Goal: Register for event/course

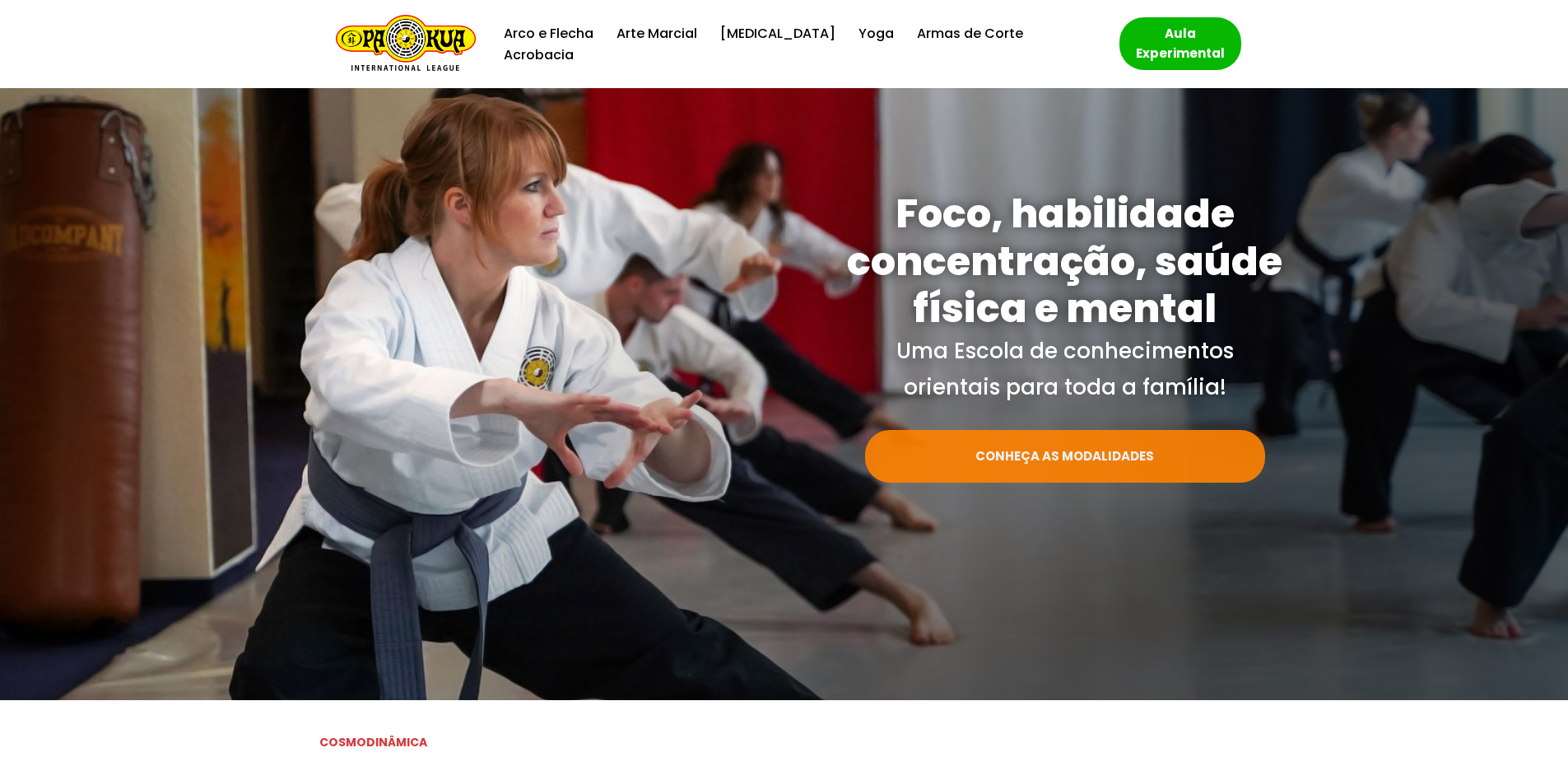
click at [1077, 461] on link "CONHEÇA AS MODALIDADES" at bounding box center [1065, 456] width 400 height 53
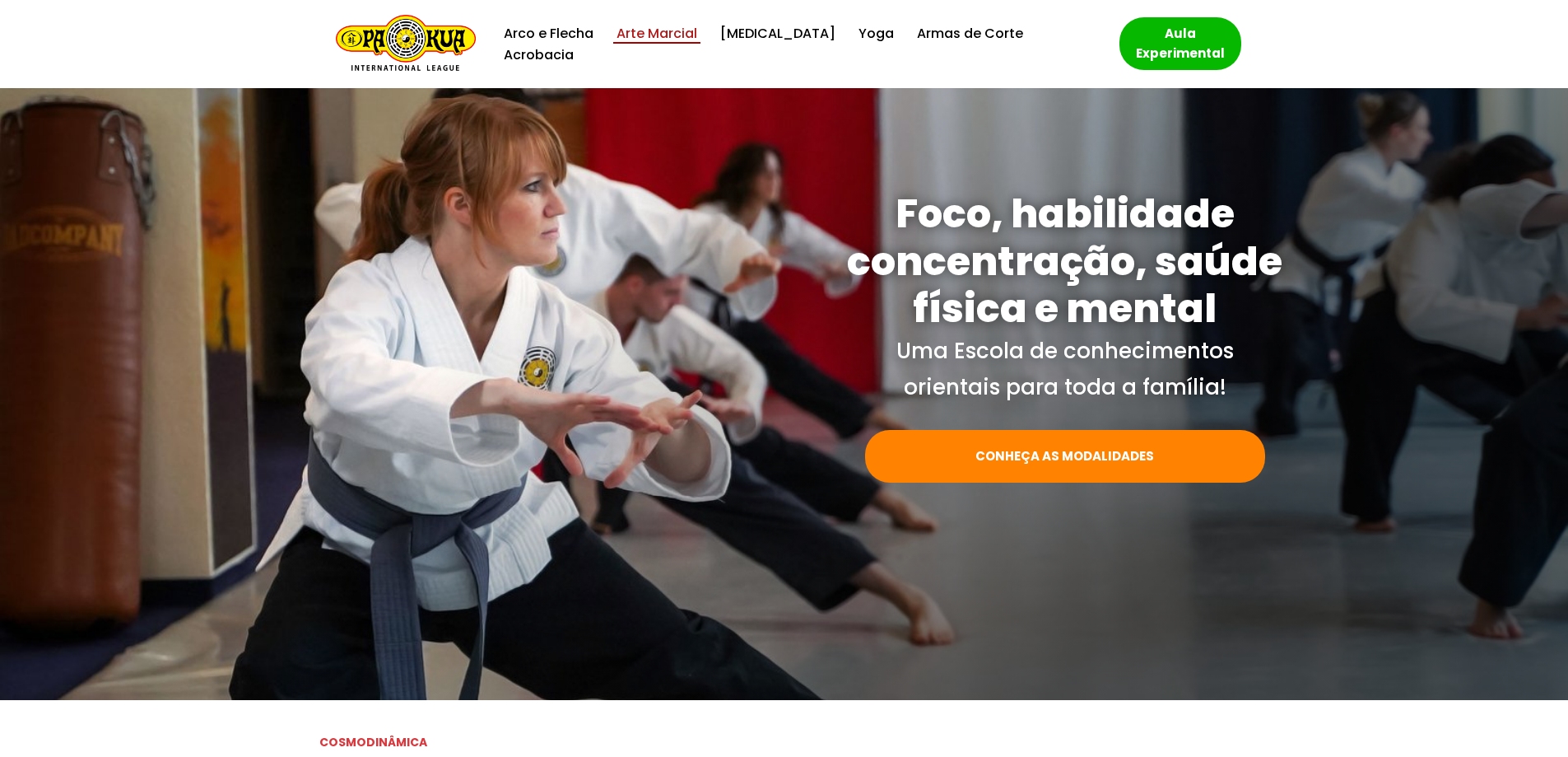
click at [673, 39] on link "Arte Marcial" at bounding box center [657, 33] width 81 height 22
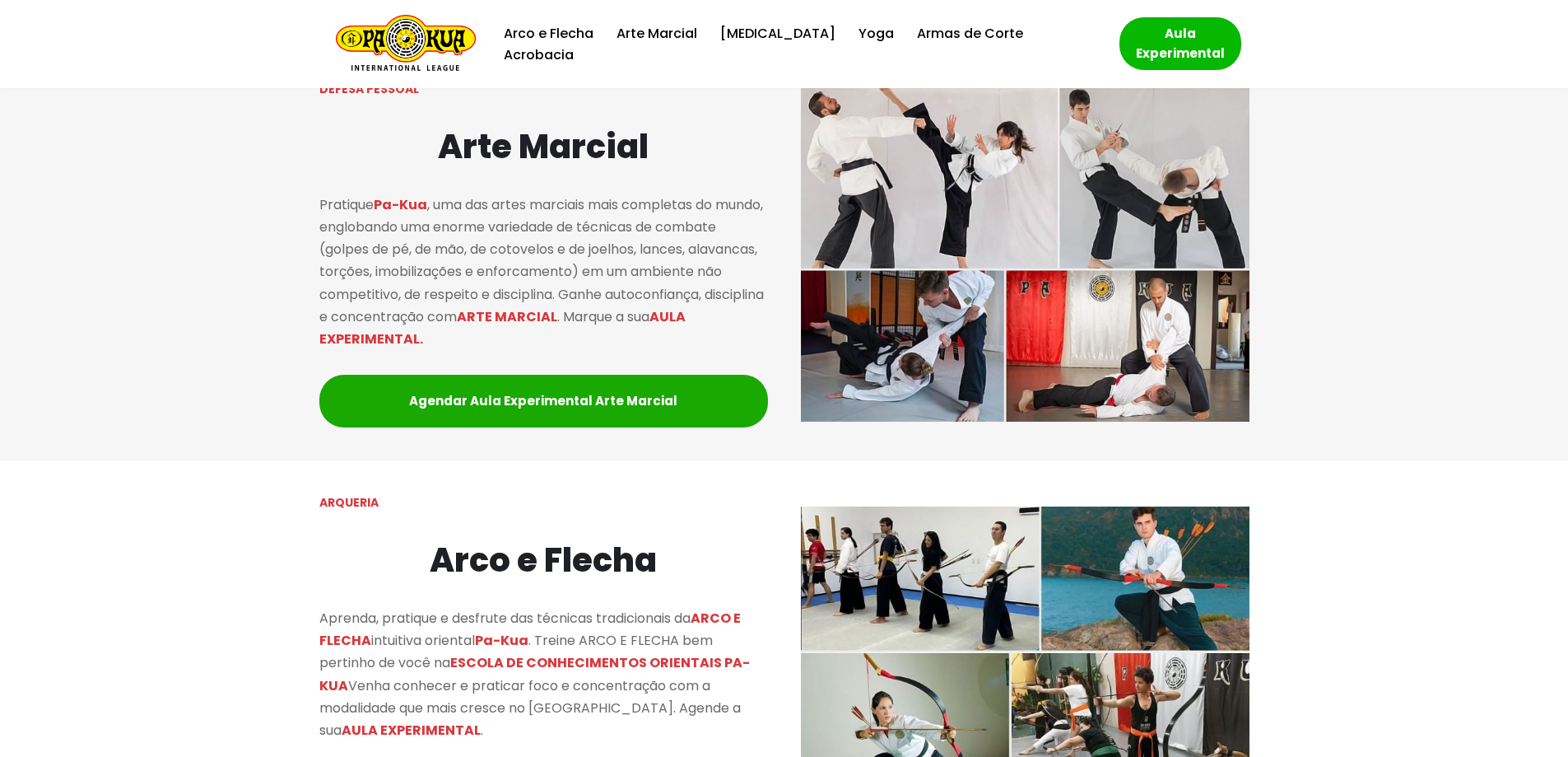
scroll to position [1053, 0]
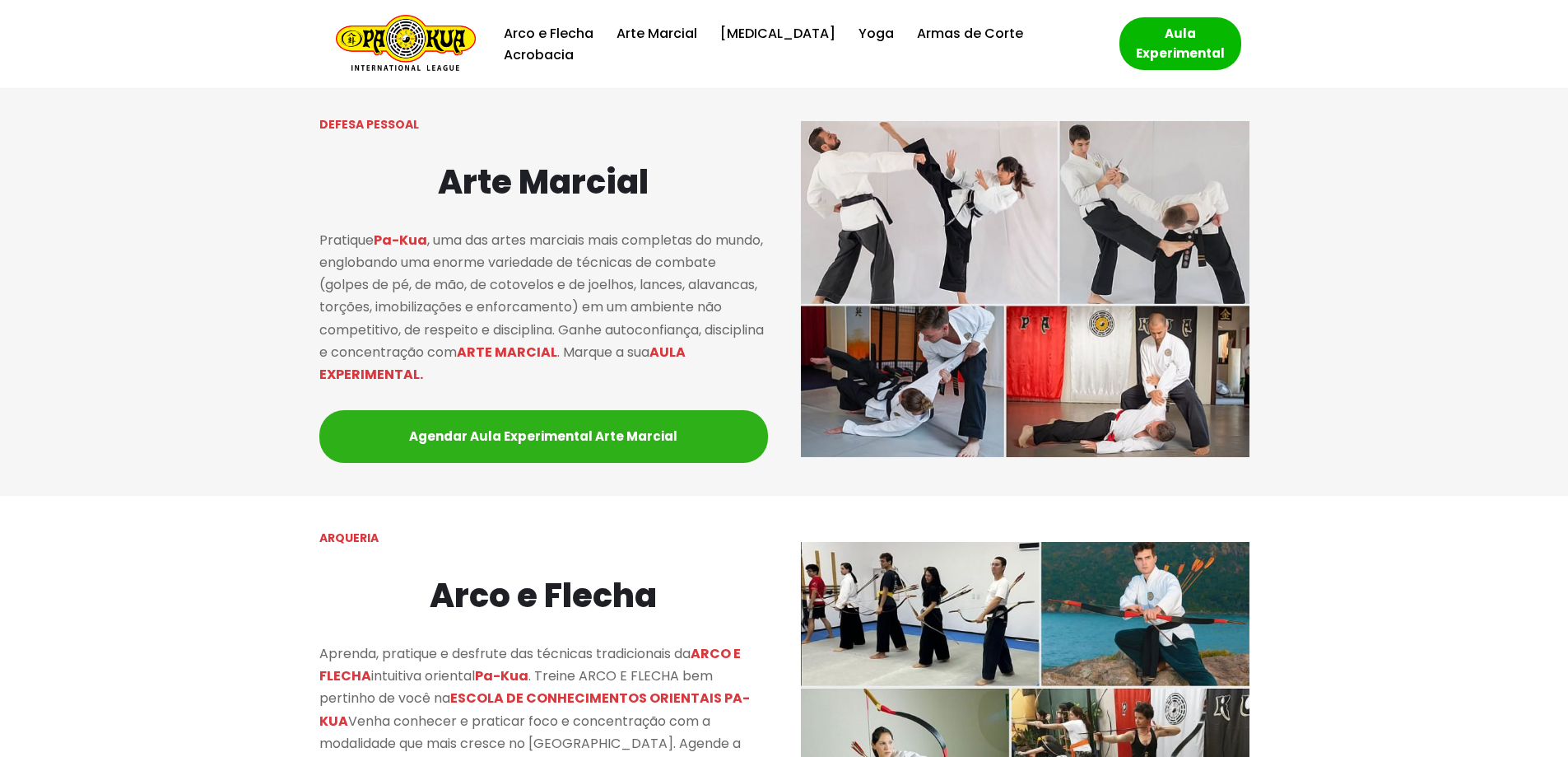
click at [582, 439] on link "Agendar Aula Experimental Arte Marcial" at bounding box center [543, 437] width 448 height 53
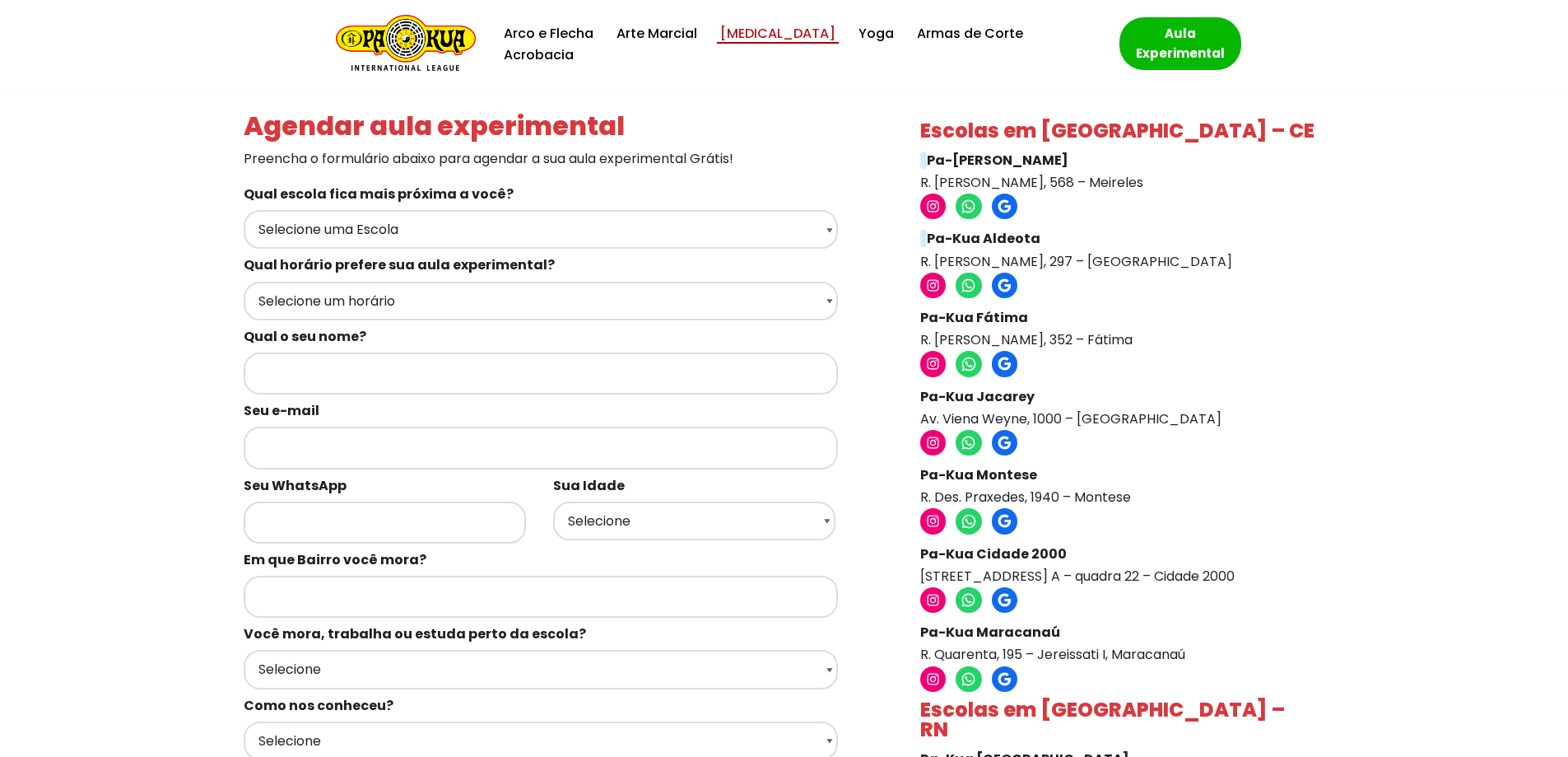
click at [762, 44] on link "[MEDICAL_DATA]" at bounding box center [778, 33] width 116 height 22
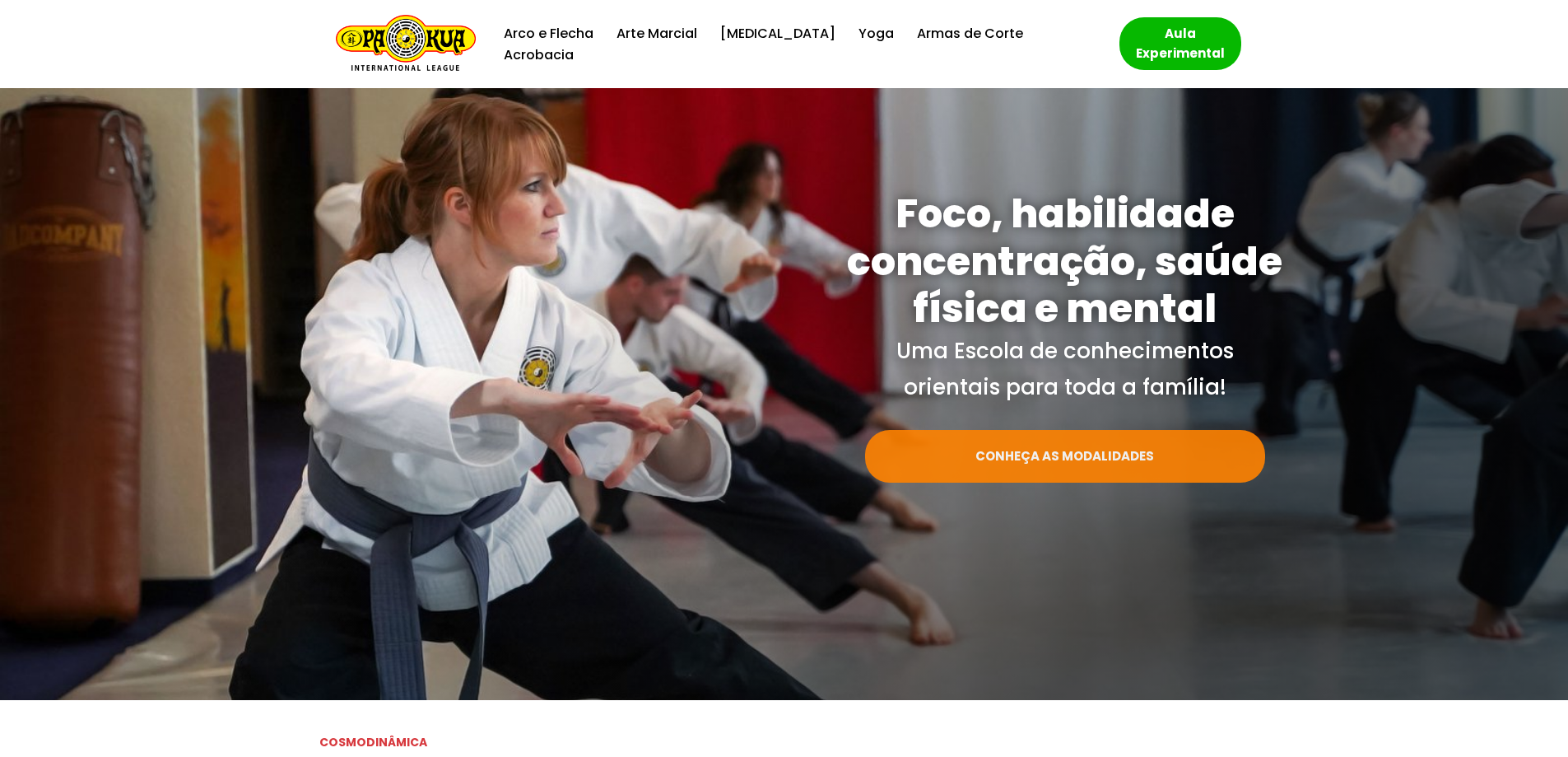
click at [1100, 454] on link "CONHEÇA AS MODALIDADES" at bounding box center [1065, 456] width 400 height 53
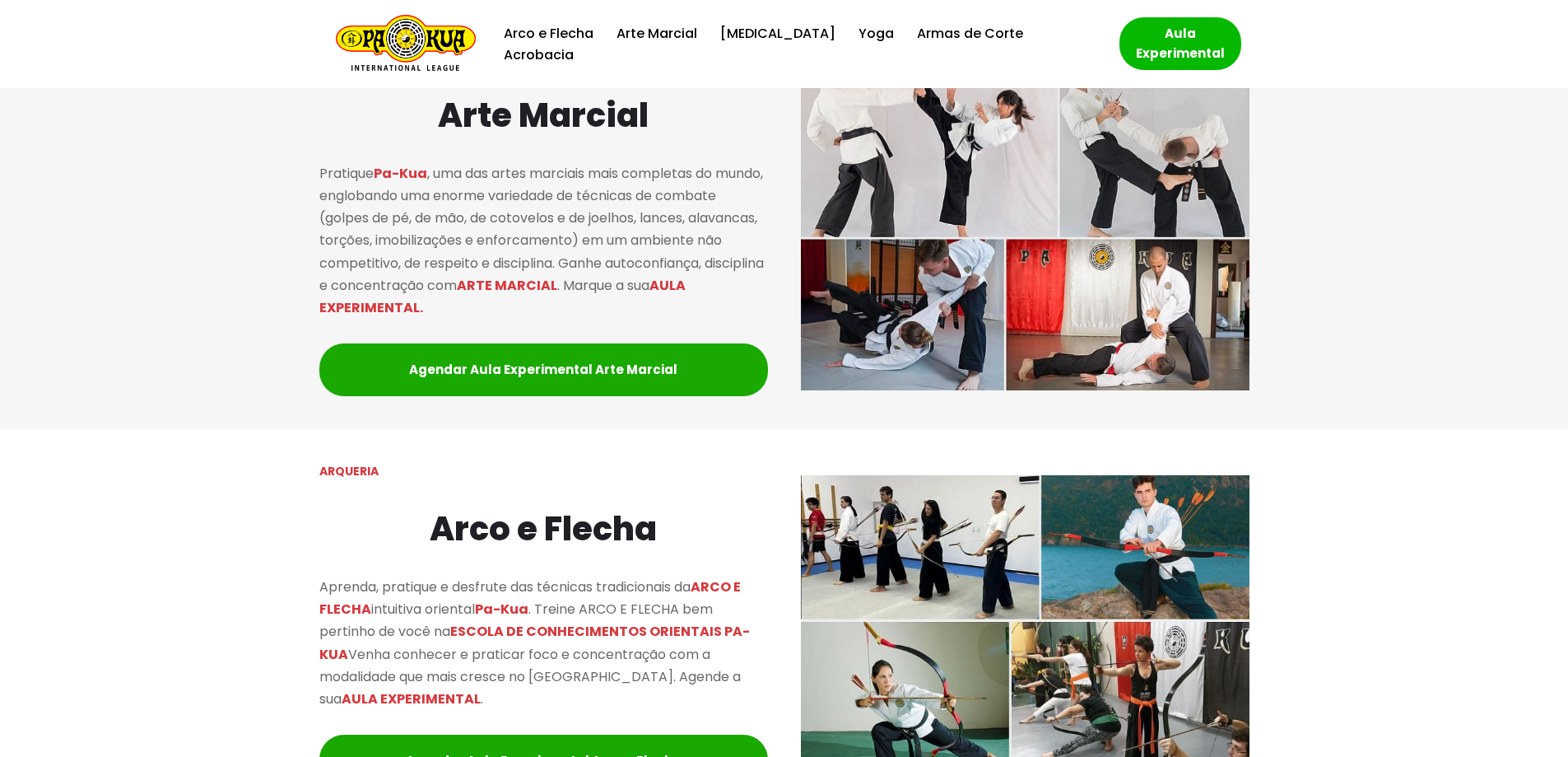
scroll to position [1126, 0]
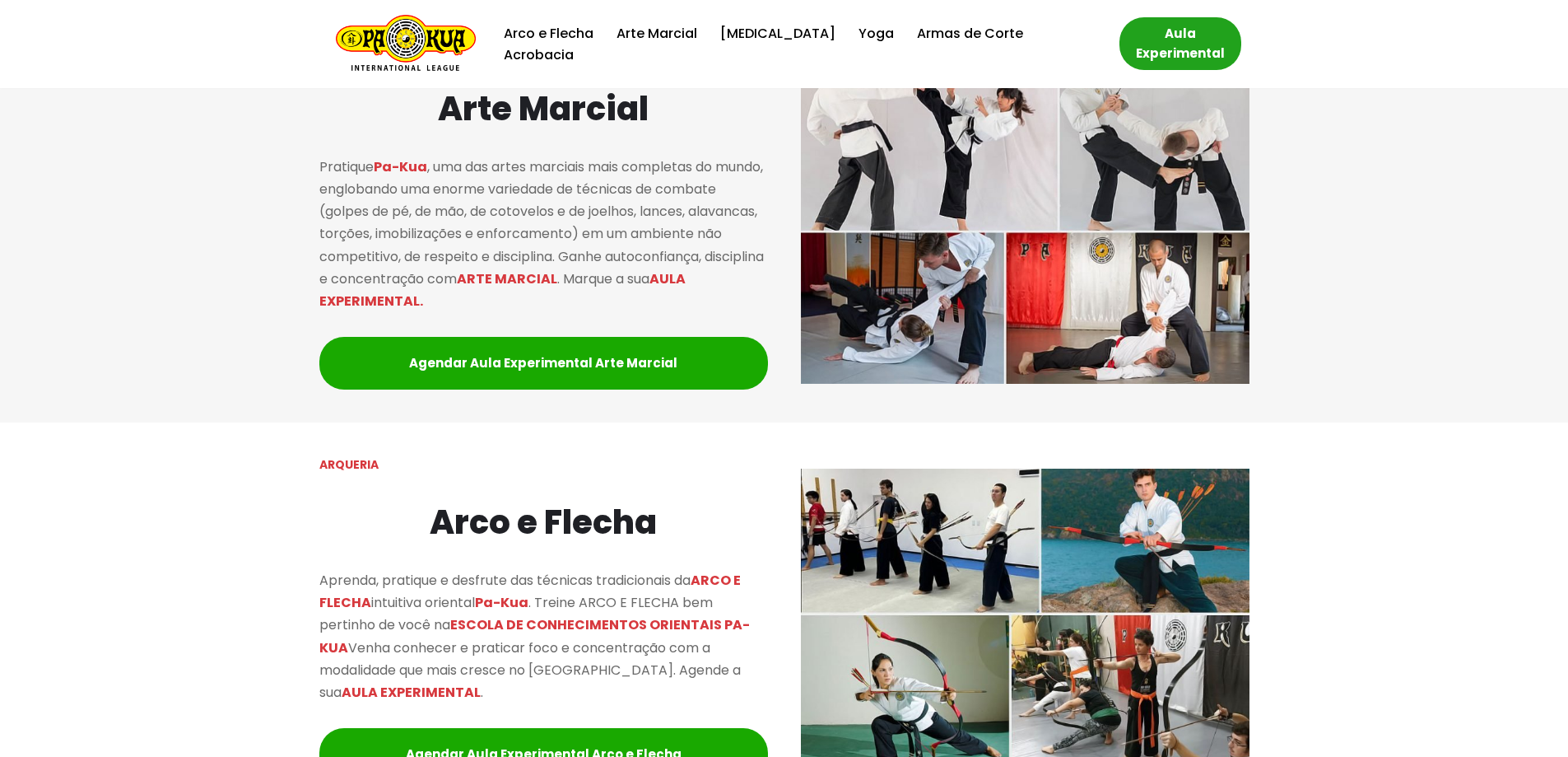
click at [1142, 41] on link "Aula Experimental" at bounding box center [1181, 44] width 122 height 53
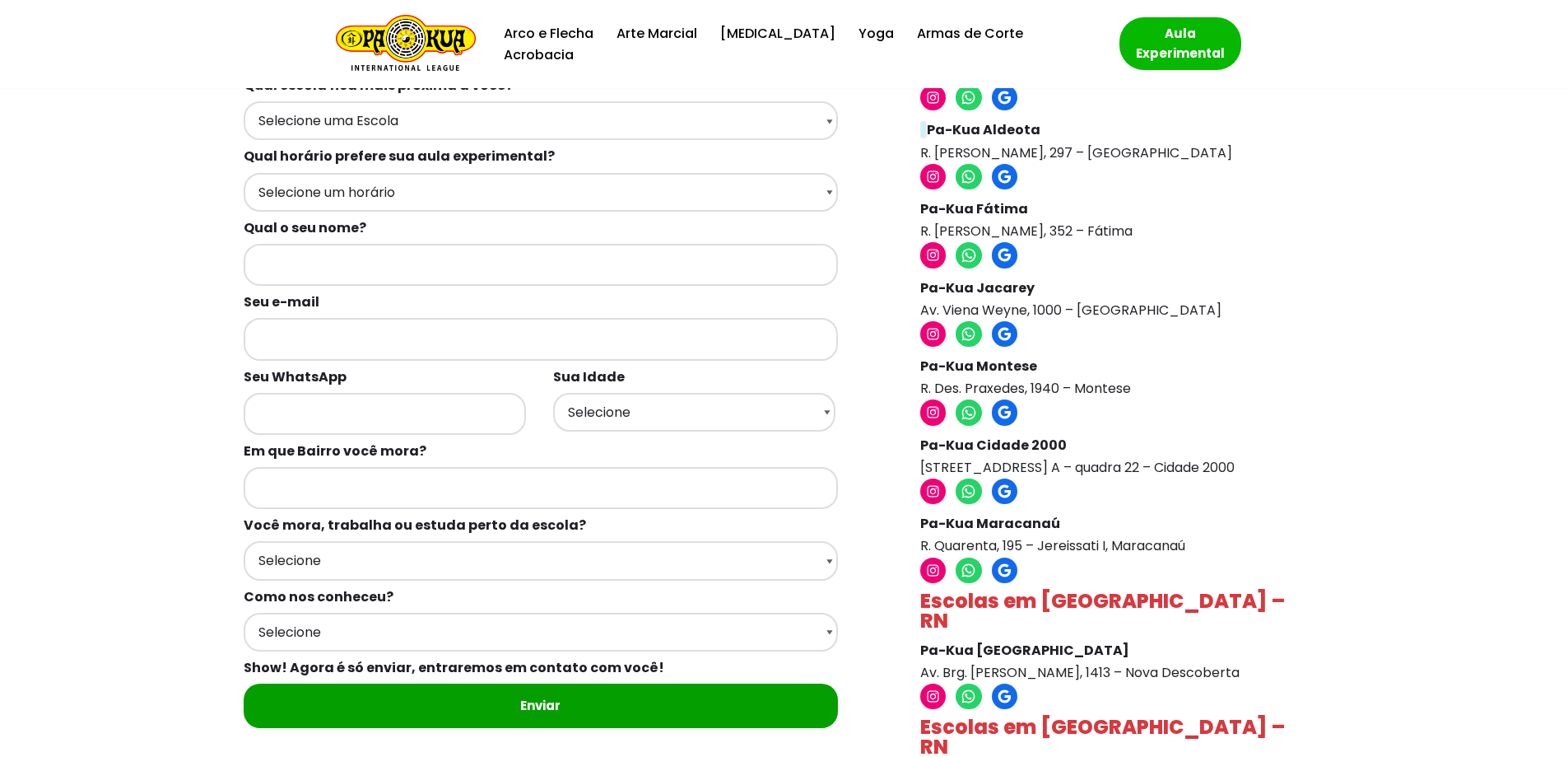
scroll to position [165, 0]
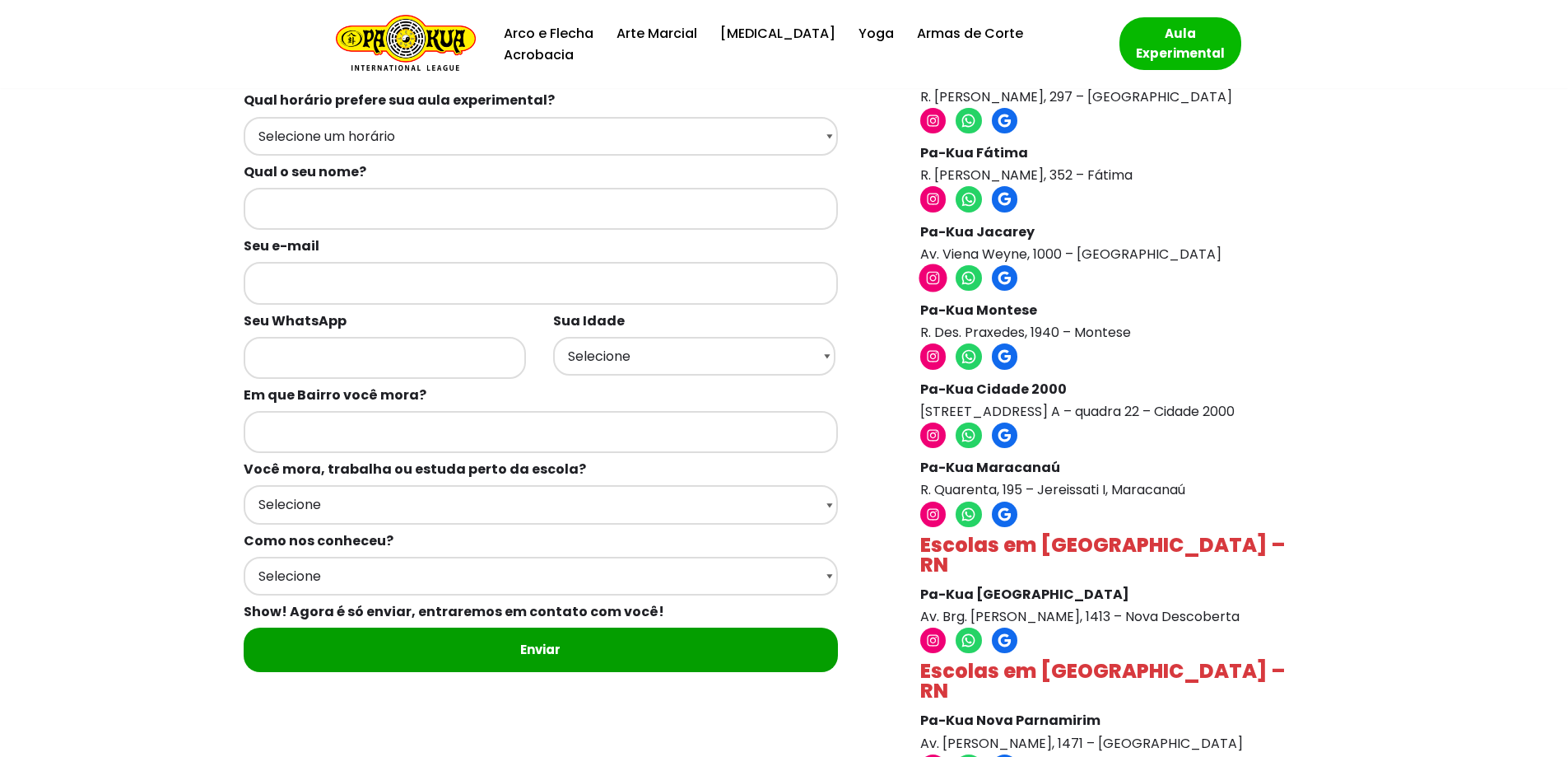
click at [928, 278] on icon at bounding box center [933, 278] width 13 height 13
